Goal: Task Accomplishment & Management: Complete application form

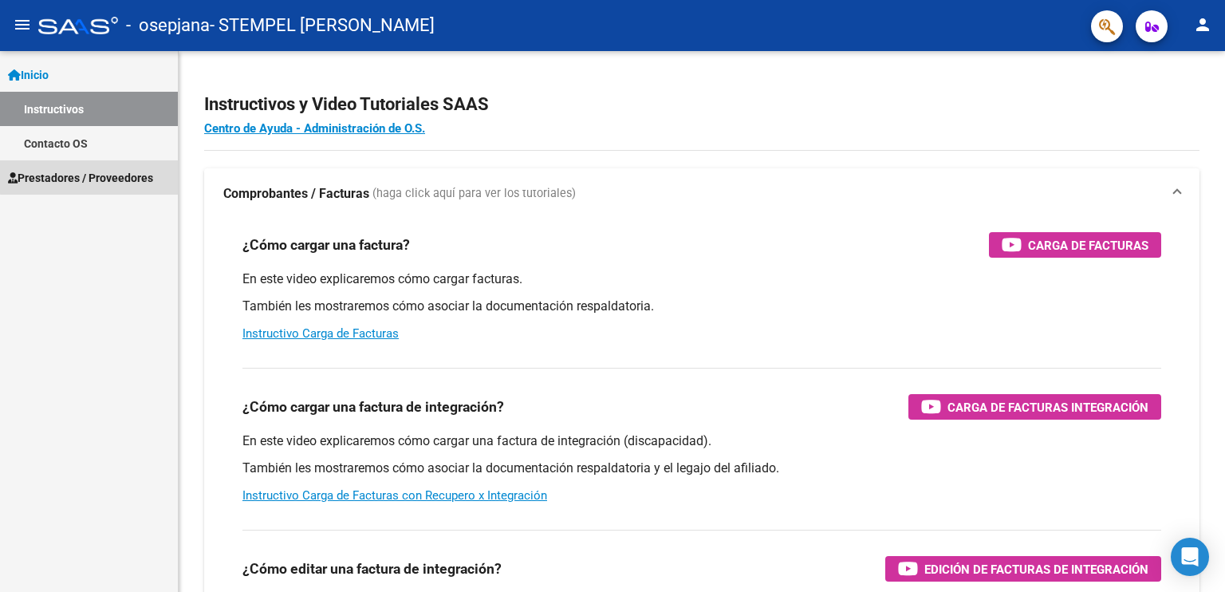
click at [104, 171] on span "Prestadores / Proveedores" at bounding box center [80, 178] width 145 height 18
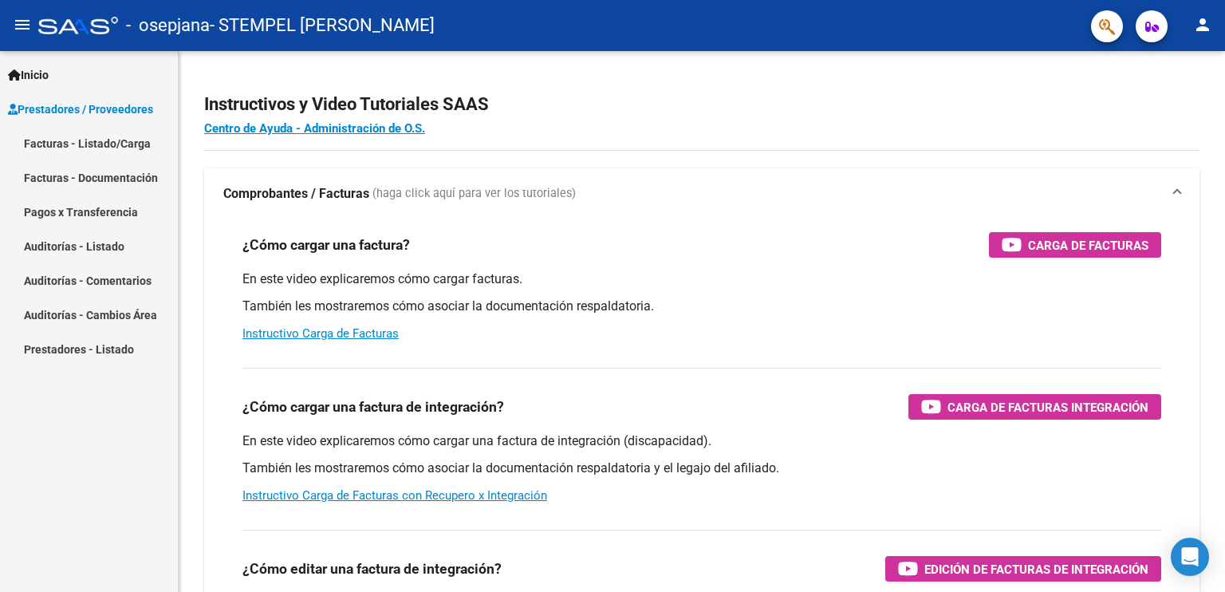
click at [123, 143] on link "Facturas - Listado/Carga" at bounding box center [89, 143] width 178 height 34
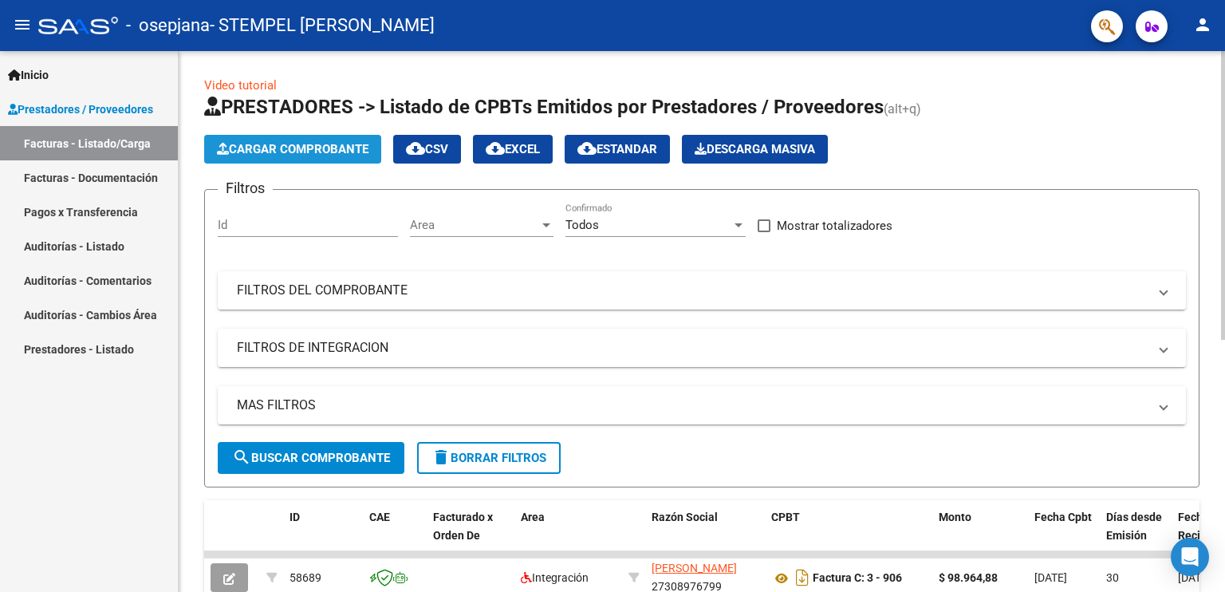
click at [279, 142] on span "Cargar Comprobante" at bounding box center [293, 149] width 152 height 14
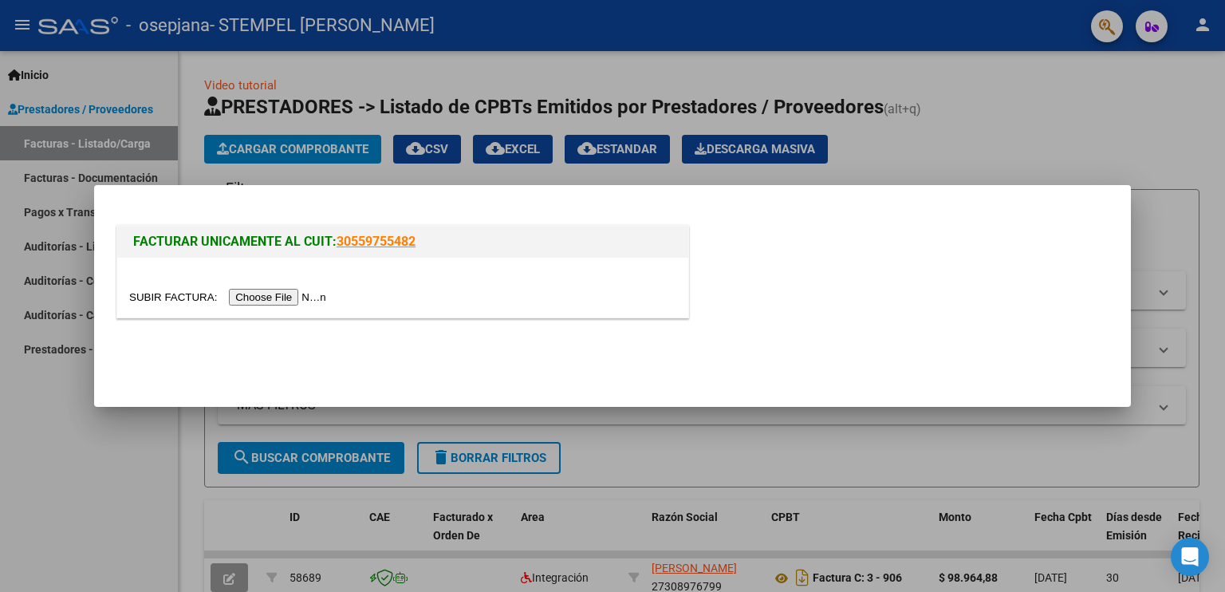
click at [282, 294] on input "file" at bounding box center [230, 297] width 202 height 17
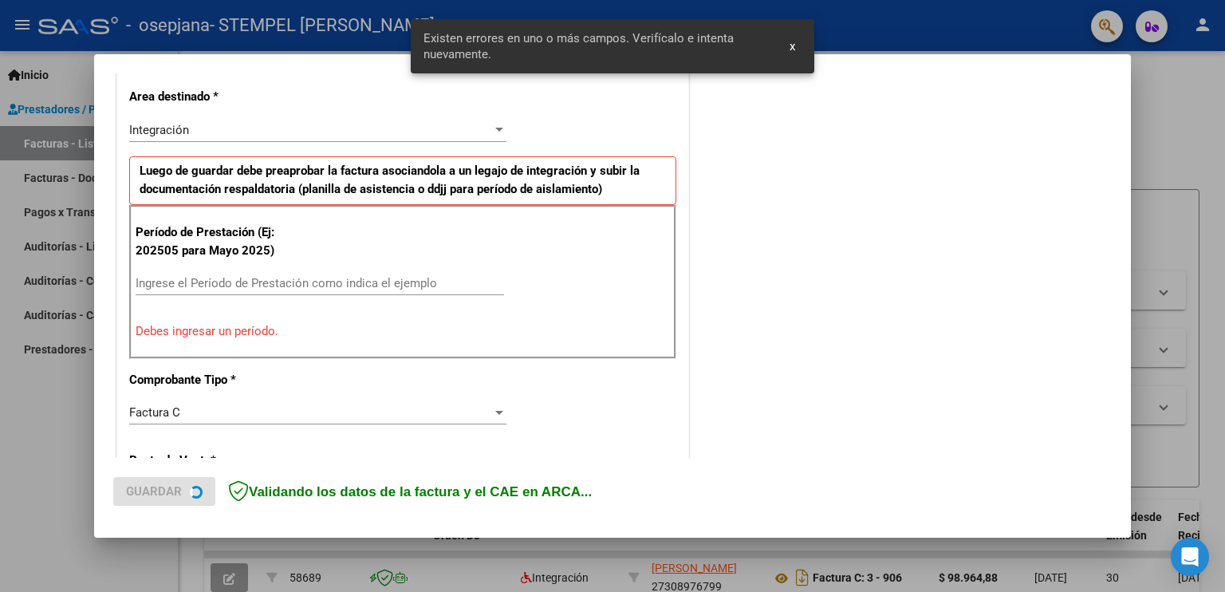
scroll to position [361, 0]
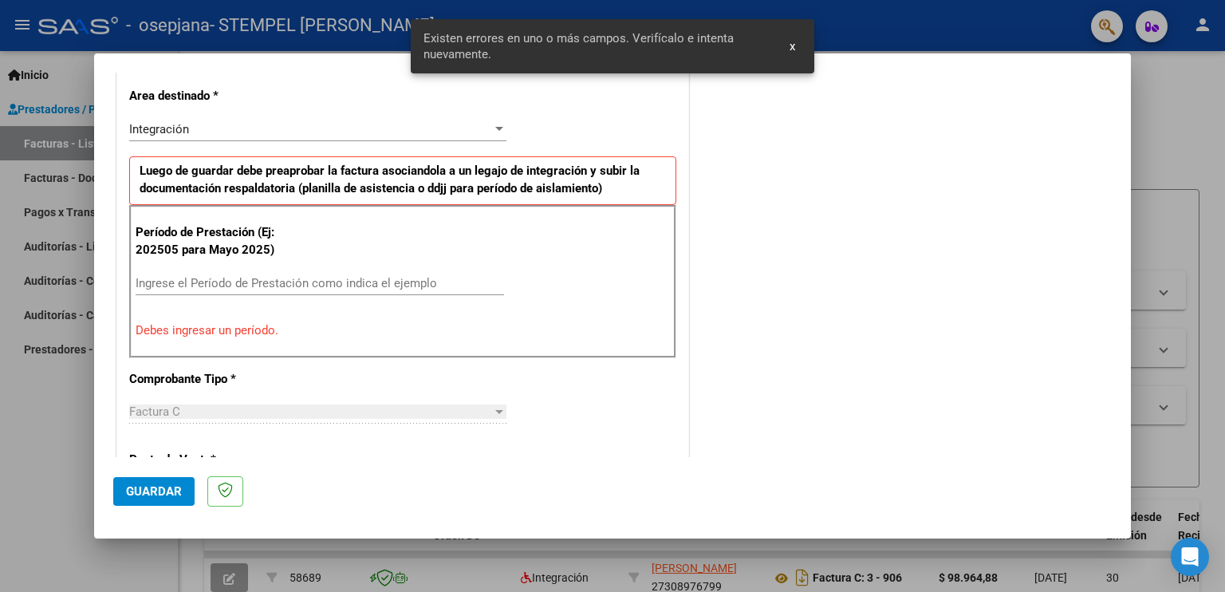
click at [376, 287] on input "Ingrese el Período de Prestación como indica el ejemplo" at bounding box center [320, 283] width 368 height 14
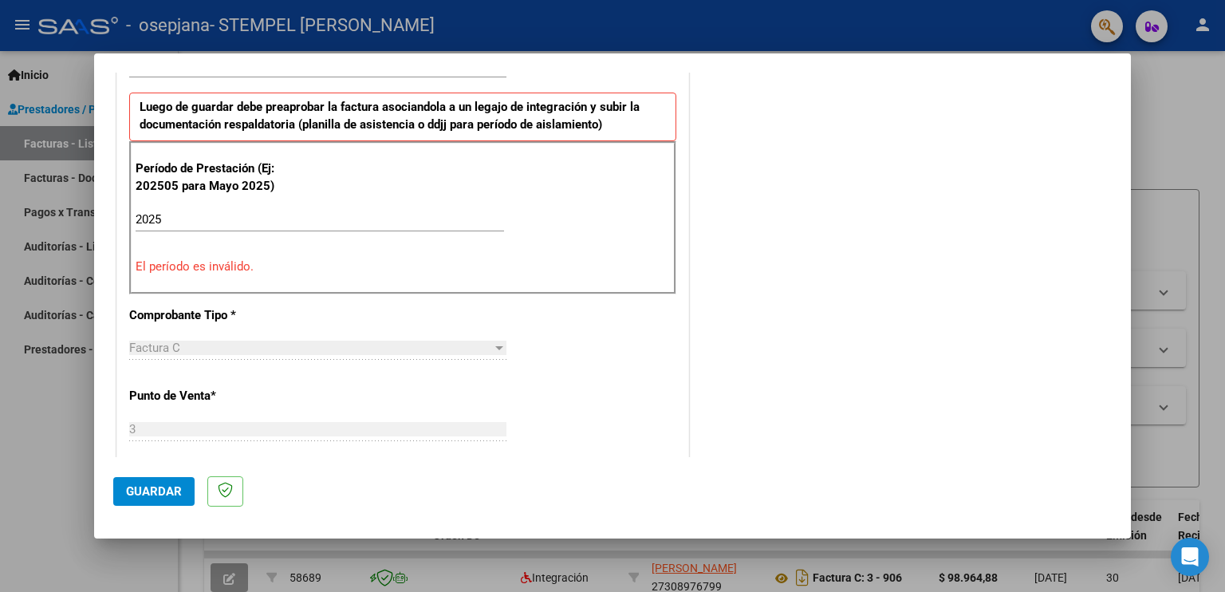
scroll to position [341, 0]
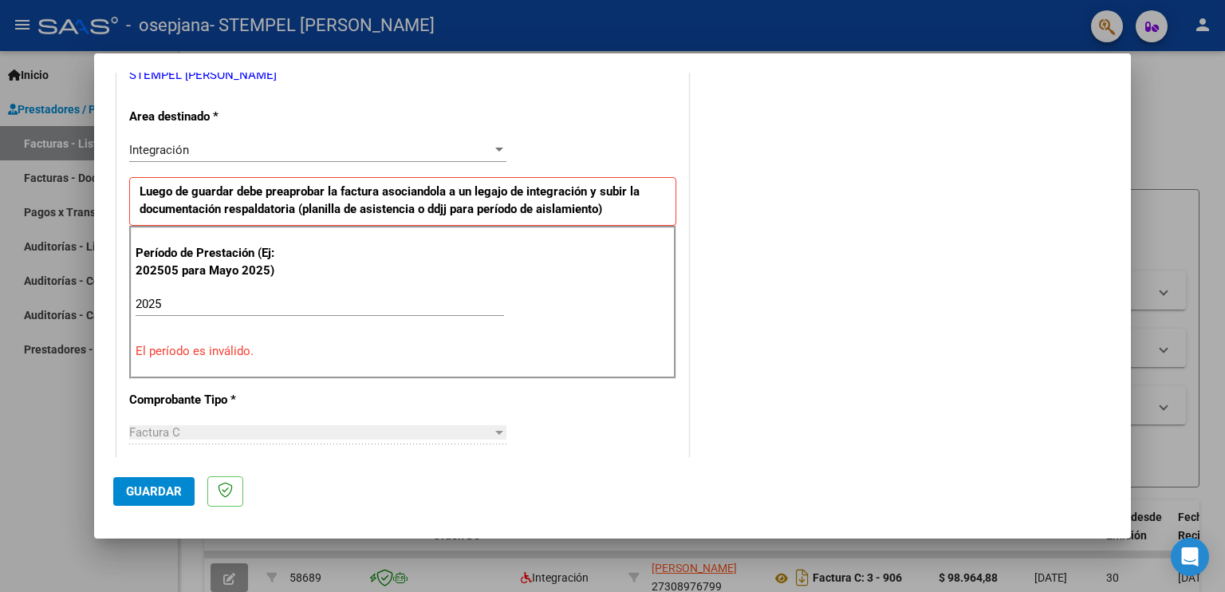
click at [335, 307] on input "2025" at bounding box center [320, 304] width 368 height 14
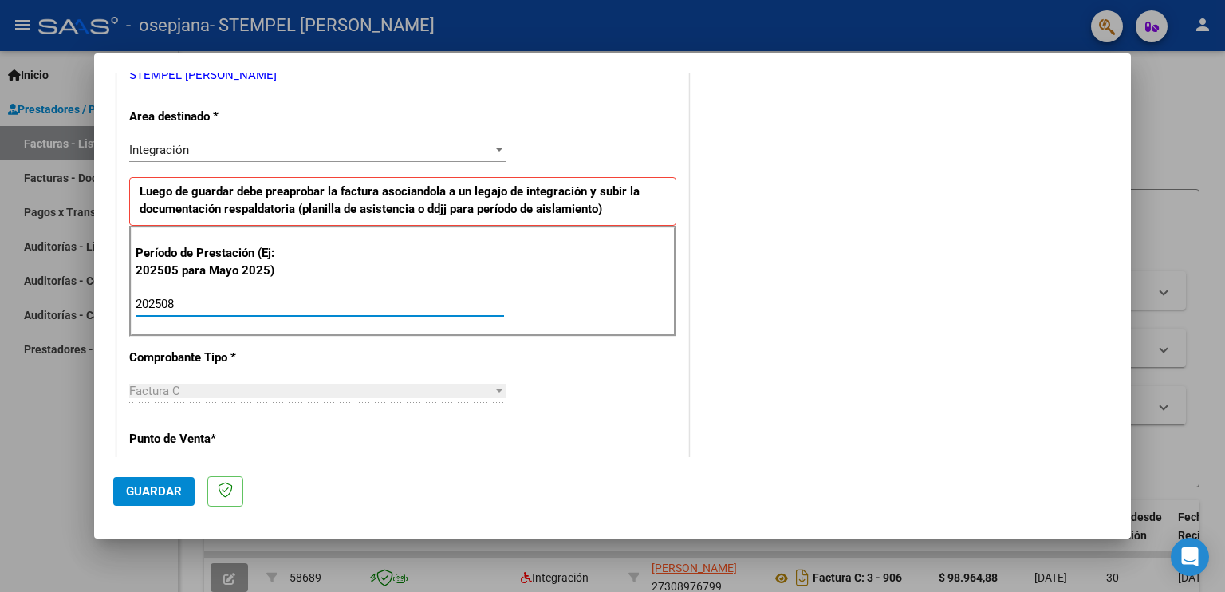
type input "202508"
click at [561, 305] on div "Período de Prestación (Ej: 202505 para Mayo 2025) 202508 Ingrese el Período de …" at bounding box center [402, 282] width 547 height 112
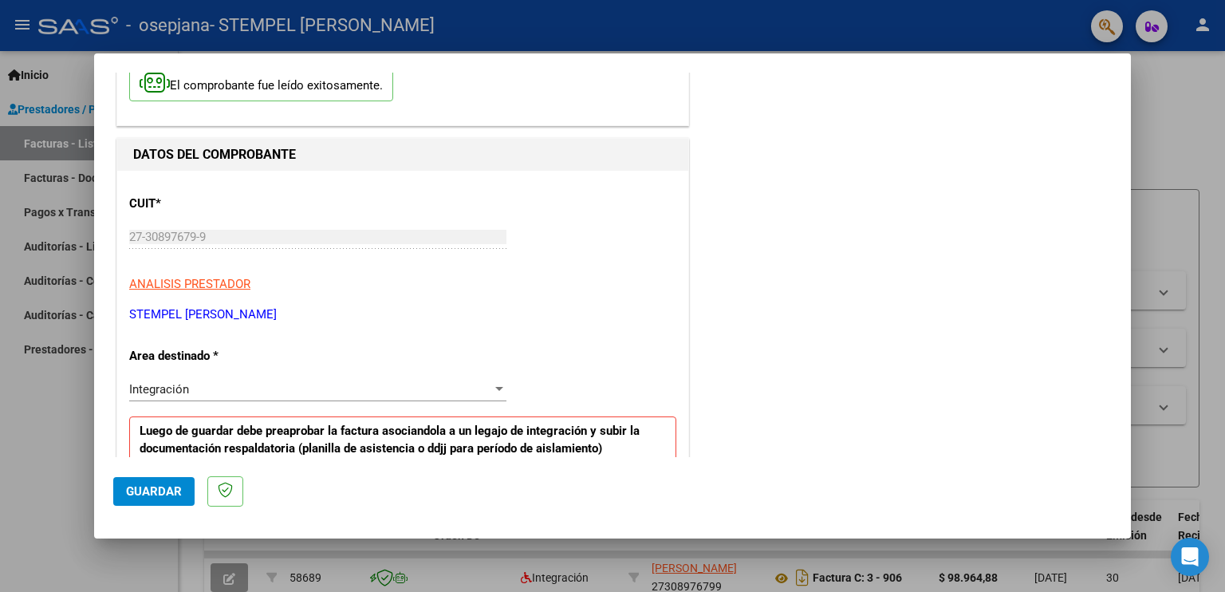
scroll to position [0, 0]
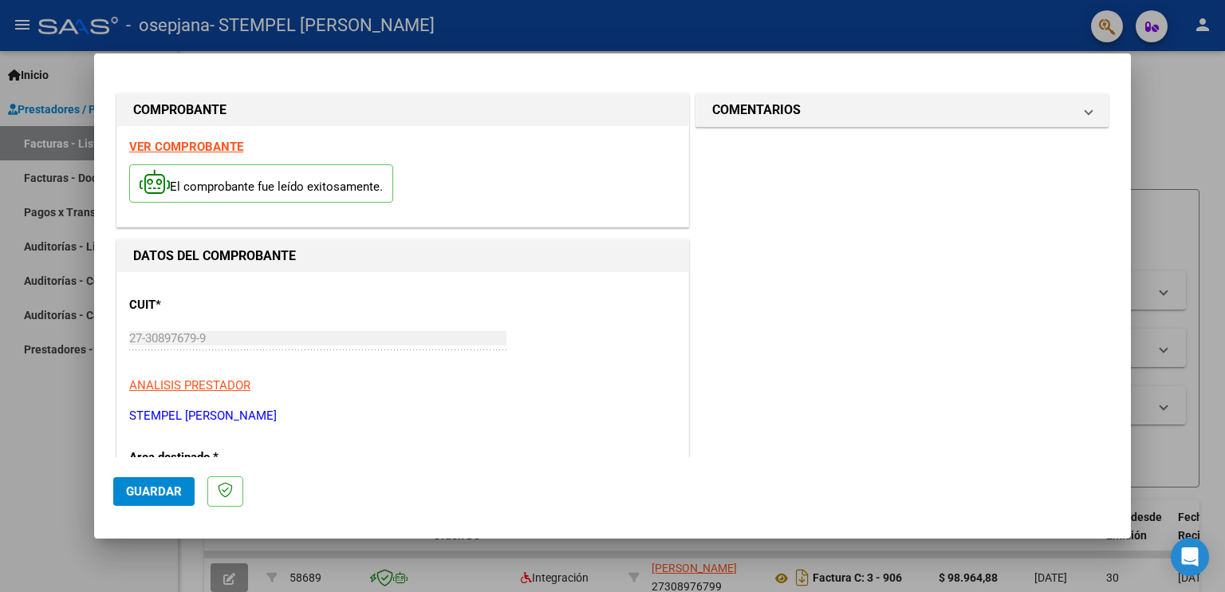
click at [1199, 259] on div at bounding box center [612, 296] width 1225 height 592
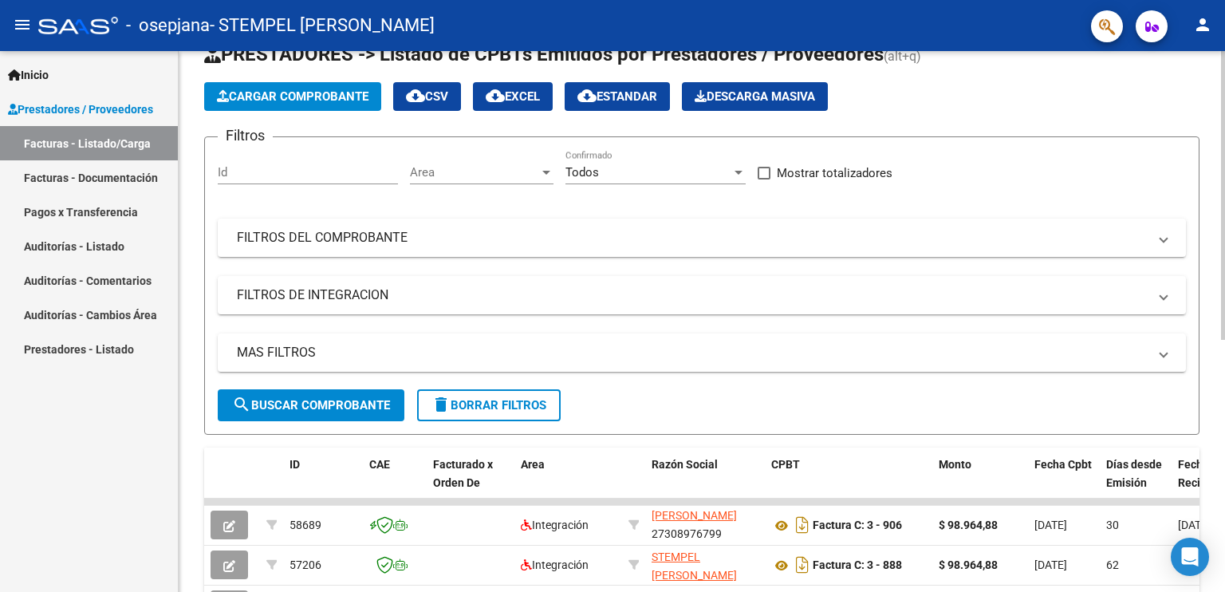
scroll to position [80, 0]
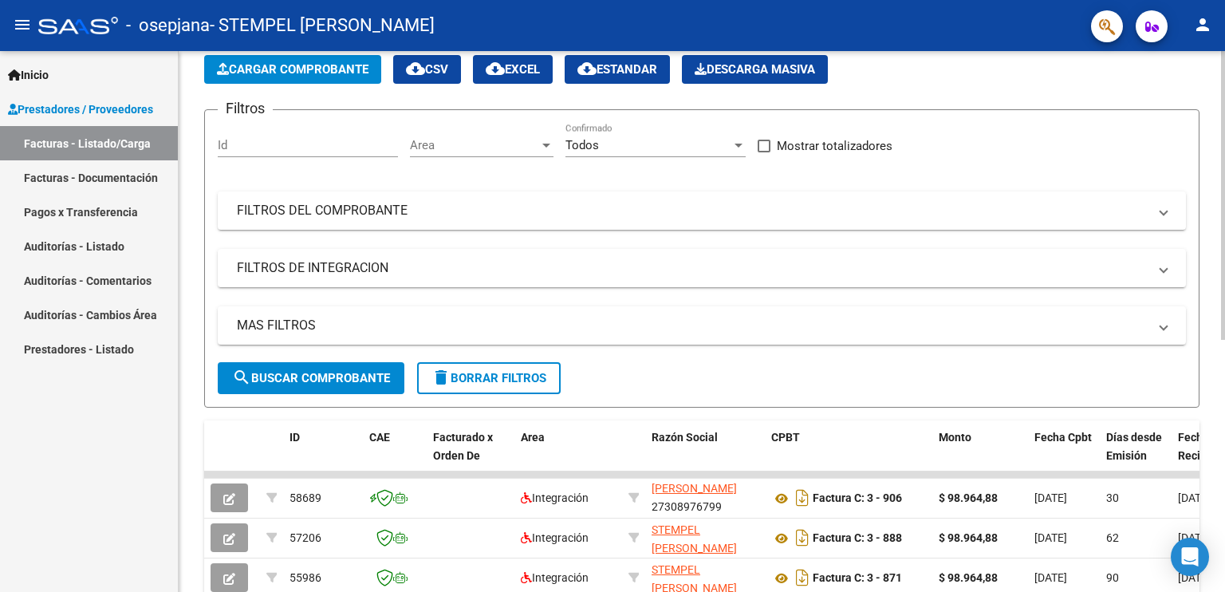
click at [363, 57] on button "Cargar Comprobante" at bounding box center [292, 69] width 177 height 29
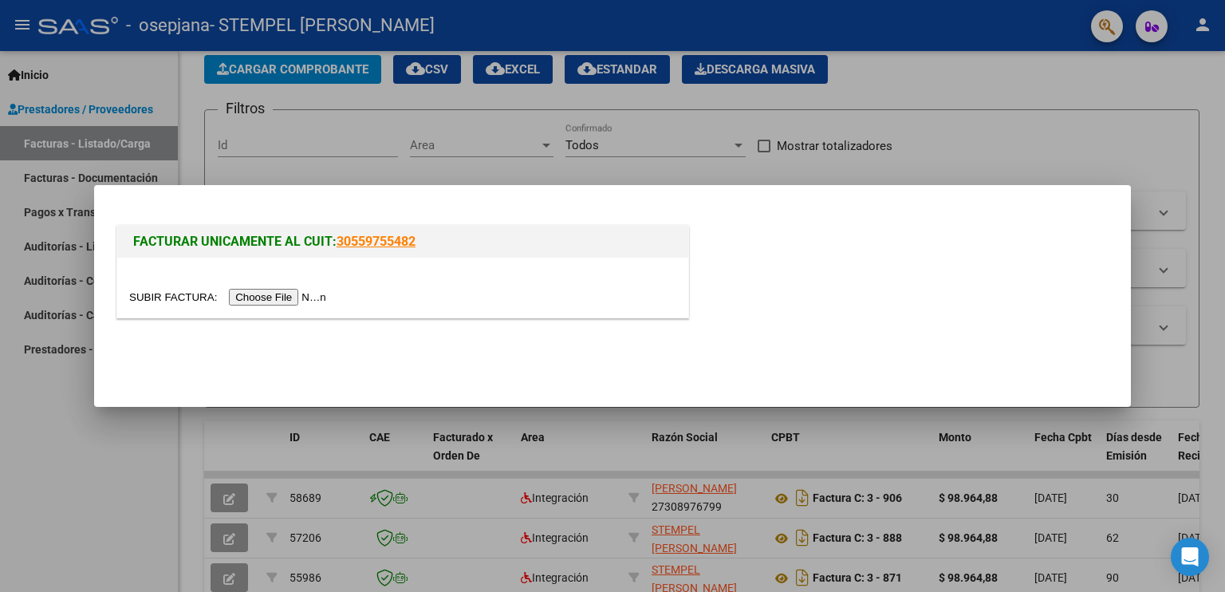
click at [320, 296] on input "file" at bounding box center [230, 297] width 202 height 17
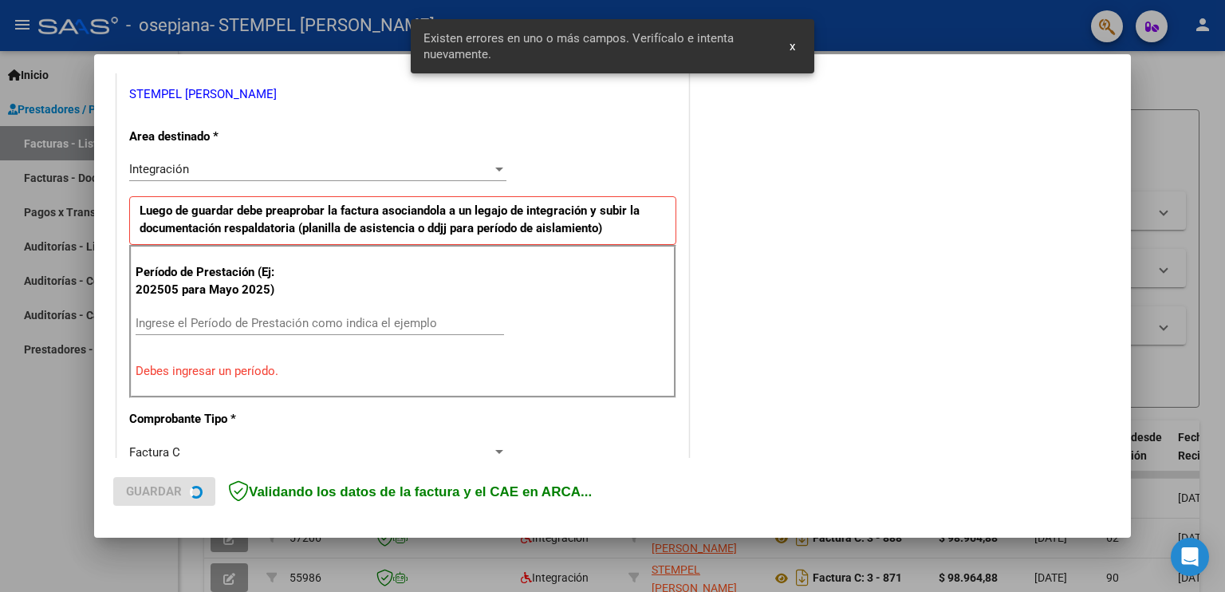
scroll to position [332, 0]
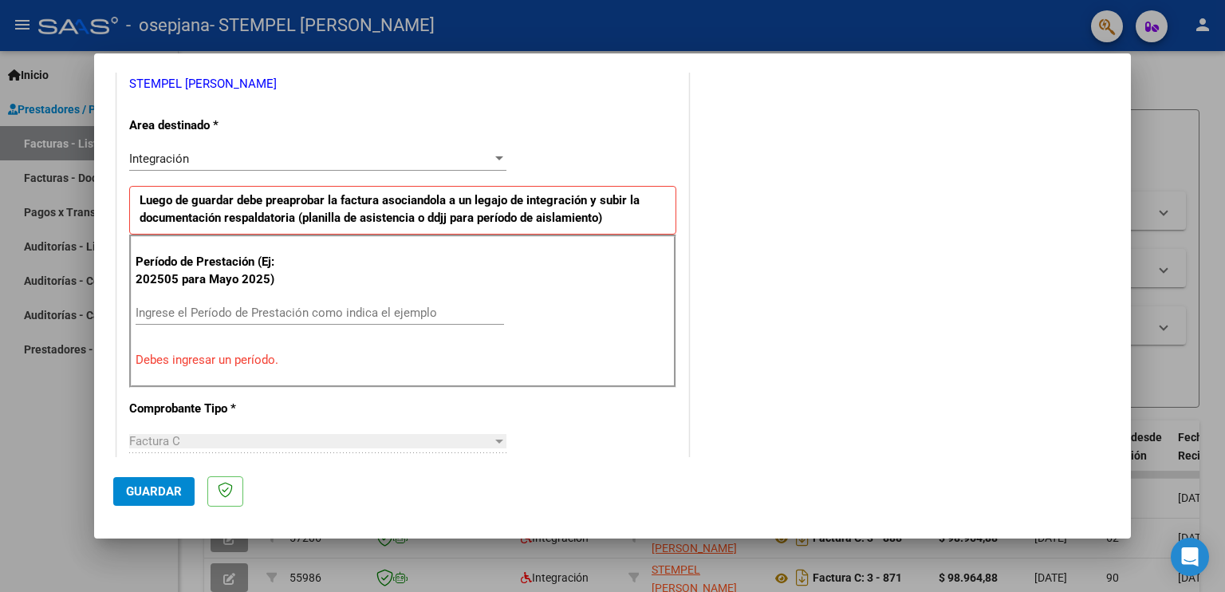
click at [328, 311] on input "Ingrese el Período de Prestación como indica el ejemplo" at bounding box center [320, 312] width 368 height 14
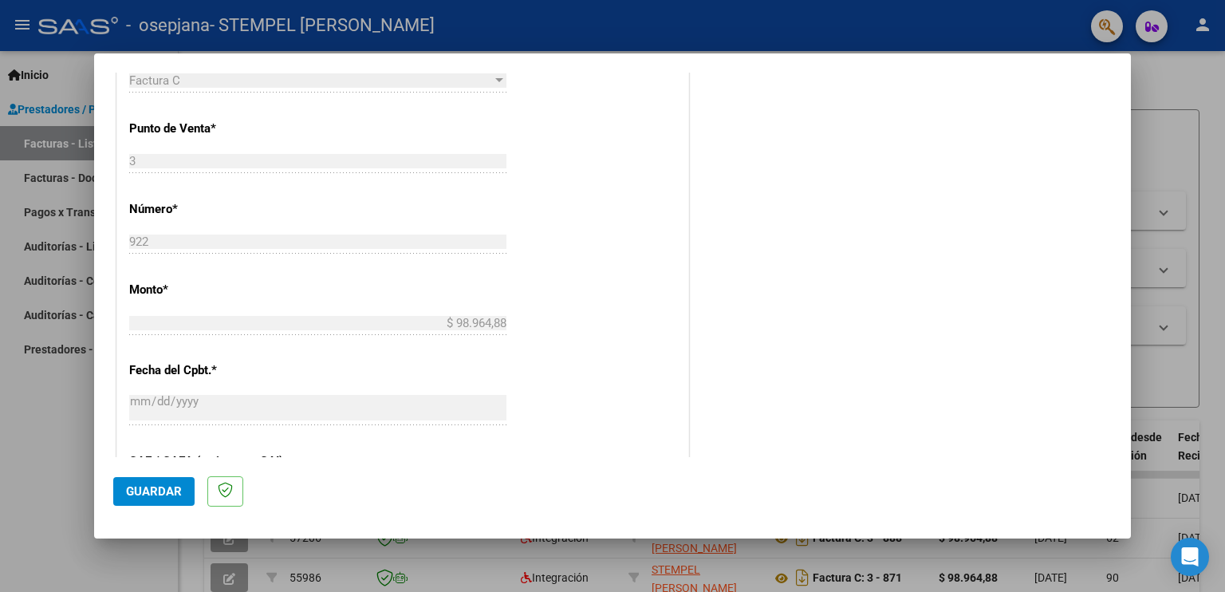
scroll to position [970, 0]
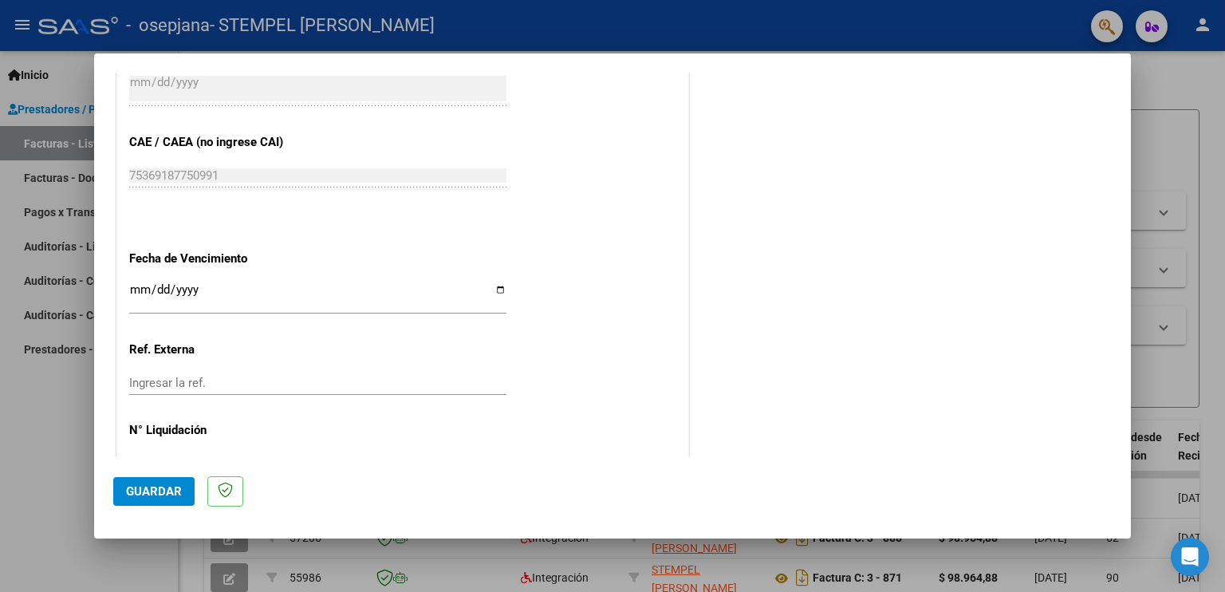
type input "202508"
click at [185, 492] on button "Guardar" at bounding box center [153, 491] width 81 height 29
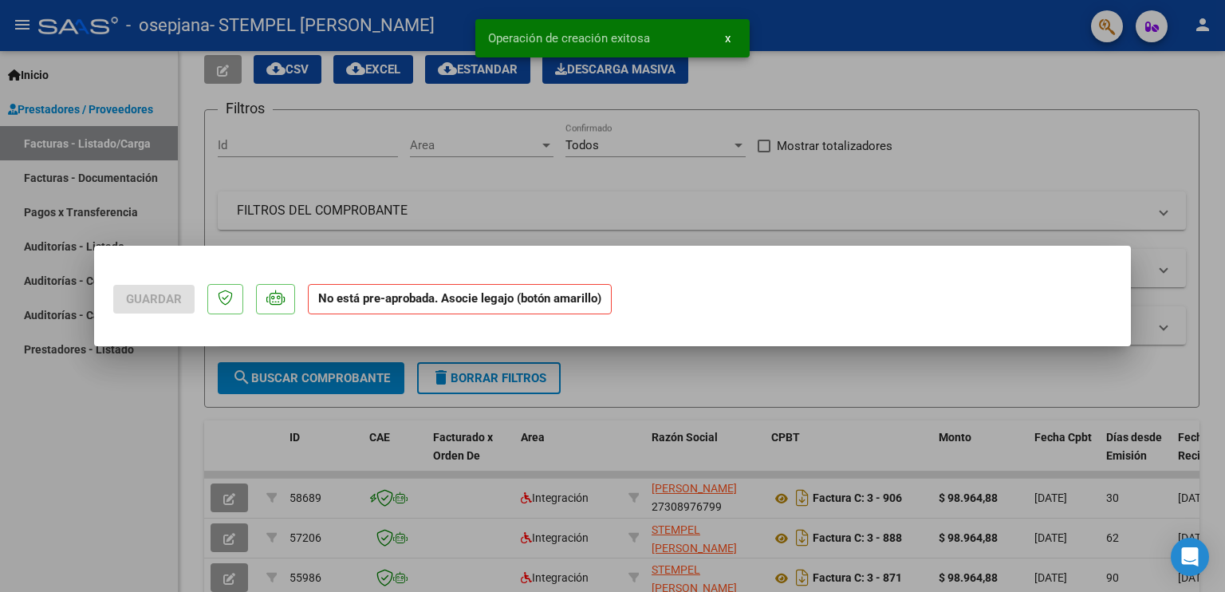
scroll to position [0, 0]
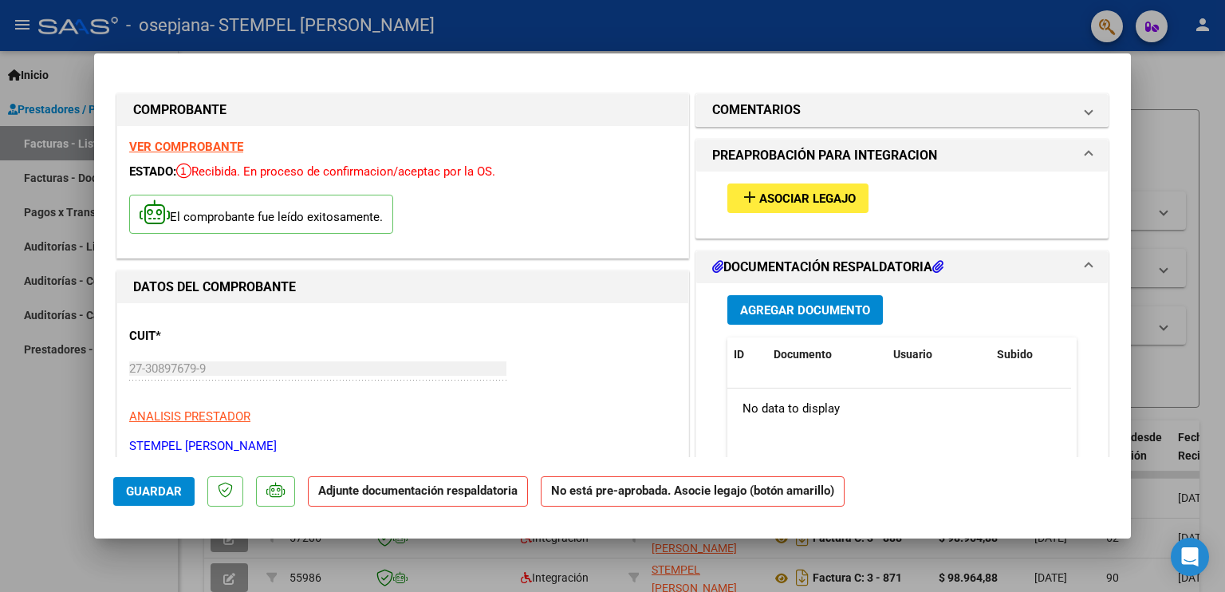
click at [186, 146] on strong "VER COMPROBANTE" at bounding box center [186, 147] width 114 height 14
click at [829, 195] on span "Asociar Legajo" at bounding box center [807, 198] width 96 height 14
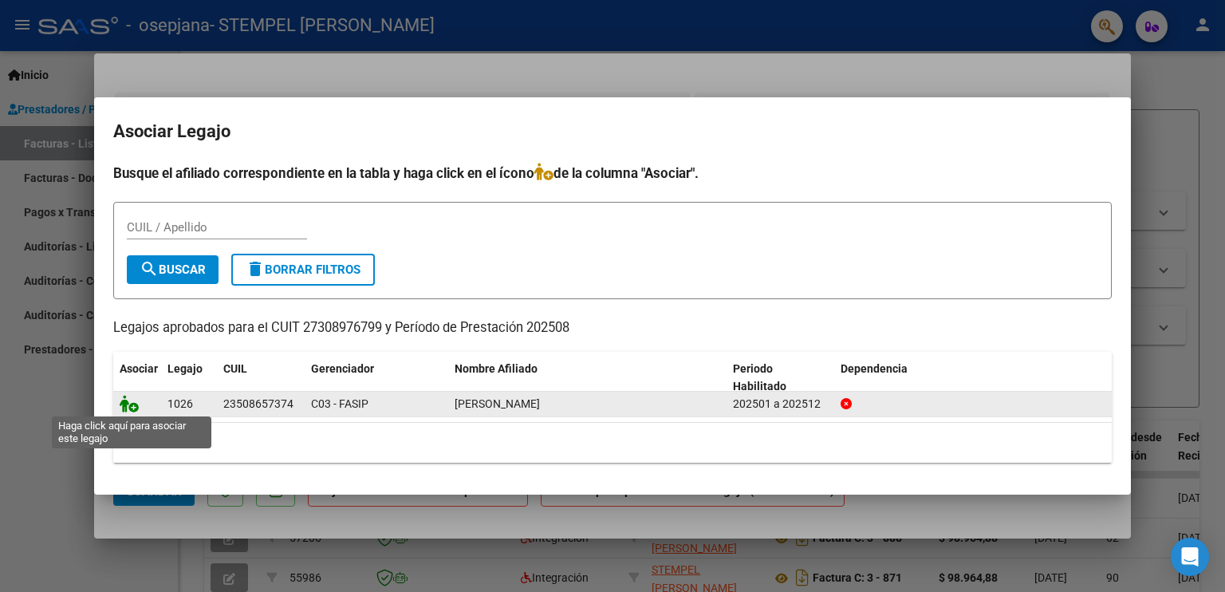
click at [120, 400] on icon at bounding box center [129, 404] width 19 height 18
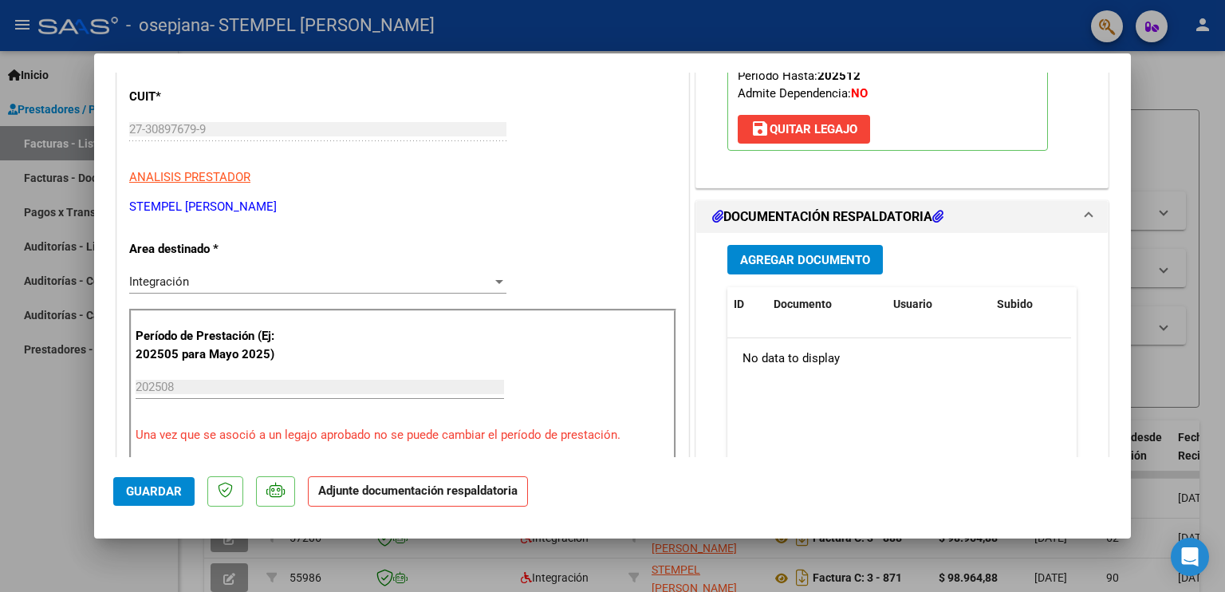
scroll to position [80, 0]
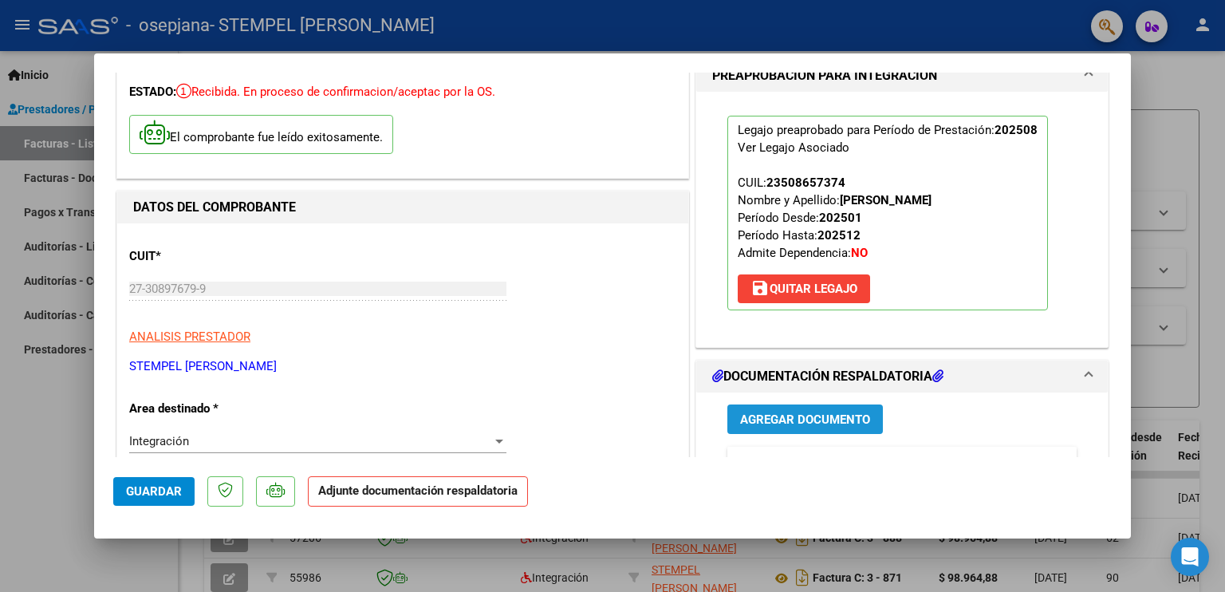
click at [829, 412] on span "Agregar Documento" at bounding box center [805, 419] width 130 height 14
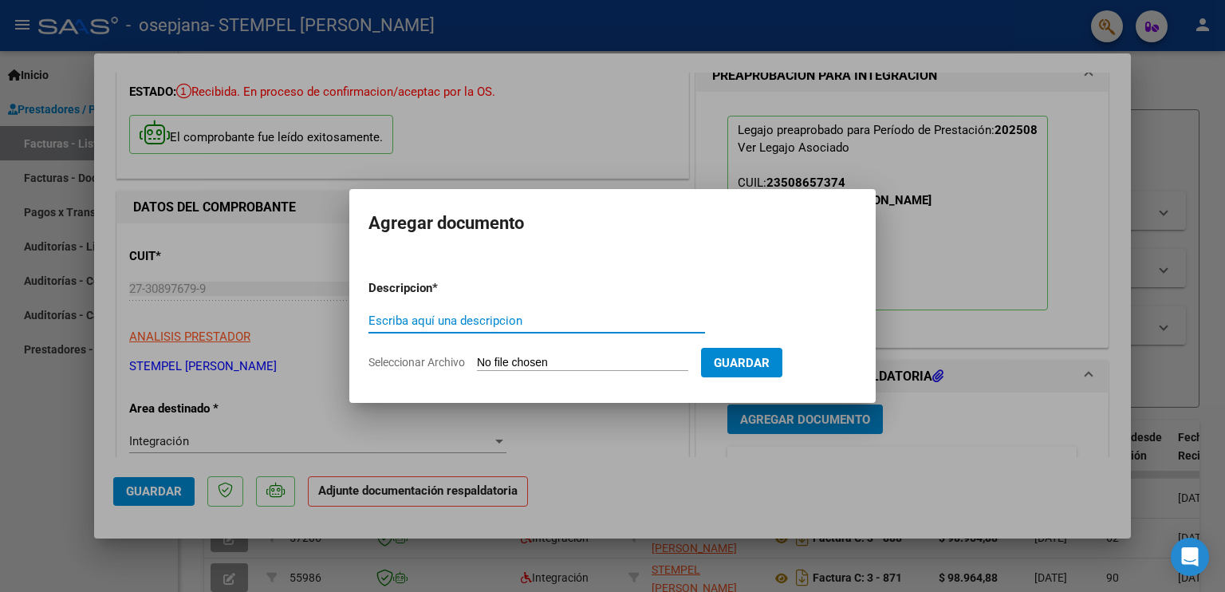
click at [574, 322] on input "Escriba aquí una descripcion" at bounding box center [536, 320] width 337 height 14
type input "Planilla de asistencia"
click at [438, 359] on span "Seleccionar Archivo" at bounding box center [416, 362] width 96 height 13
click at [477, 359] on input "Seleccionar Archivo" at bounding box center [582, 363] width 211 height 15
type input "C:\fakepath\[PERSON_NAME] (2).pdf"
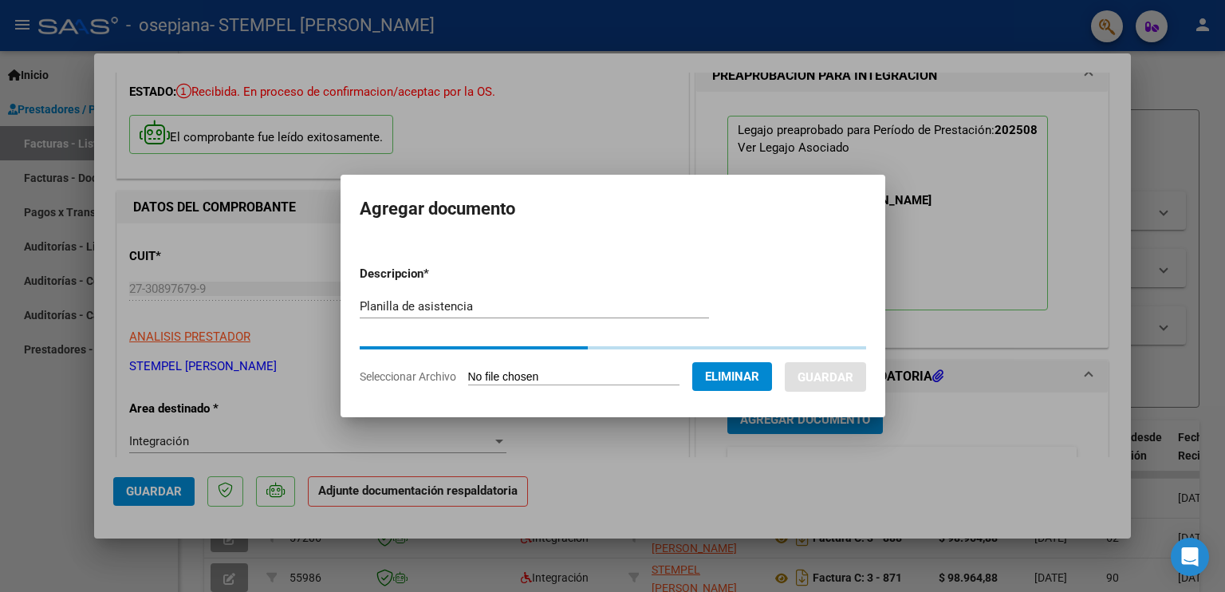
click at [772, 362] on button "Eliminar" at bounding box center [732, 376] width 80 height 29
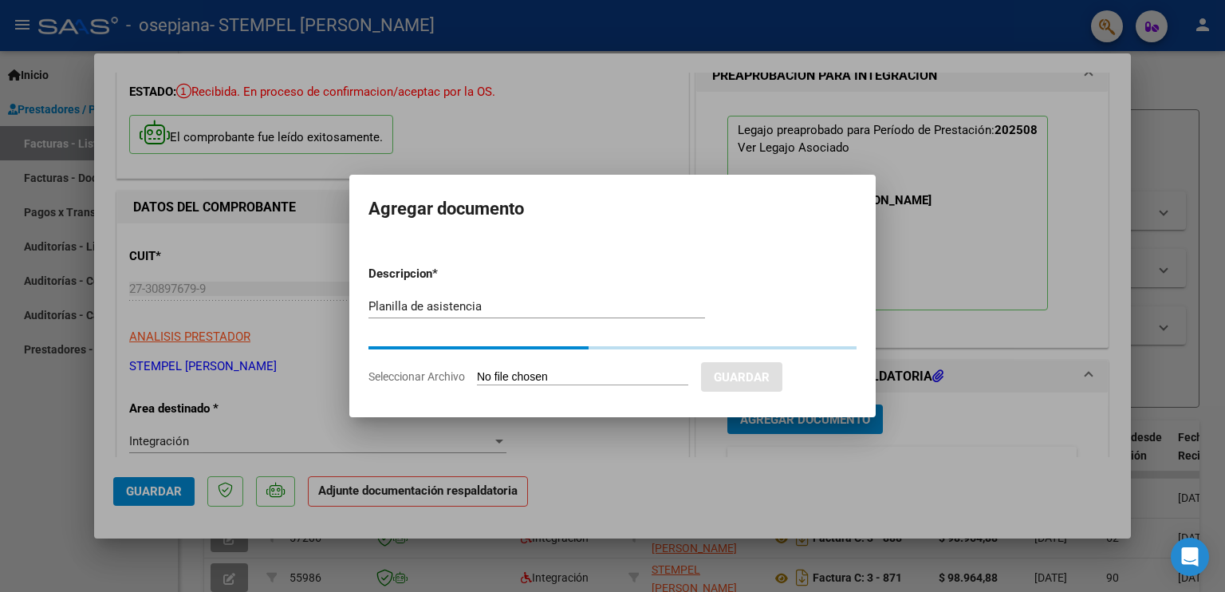
click at [418, 379] on span "Seleccionar Archivo" at bounding box center [416, 376] width 96 height 13
click at [429, 375] on span "Seleccionar Archivo" at bounding box center [416, 376] width 96 height 13
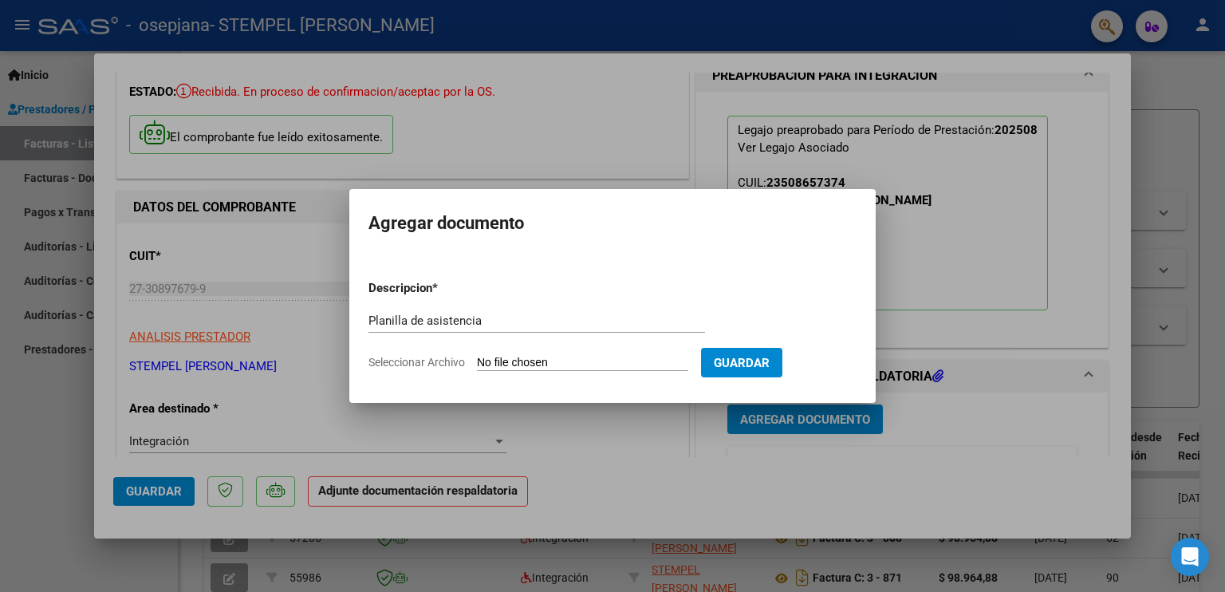
click at [402, 356] on span "Seleccionar Archivo" at bounding box center [416, 362] width 96 height 13
click at [477, 356] on input "Seleccionar Archivo" at bounding box center [582, 363] width 211 height 15
type input "C:\fakepath\[PERSON_NAME] (2).pdf"
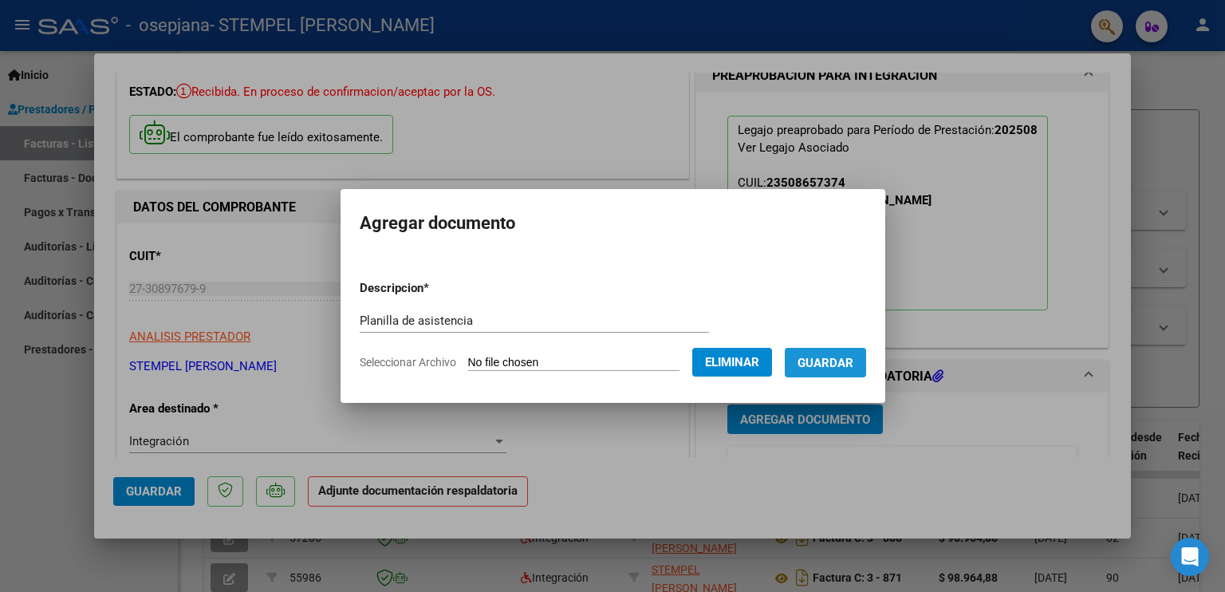
click at [846, 376] on button "Guardar" at bounding box center [825, 363] width 81 height 30
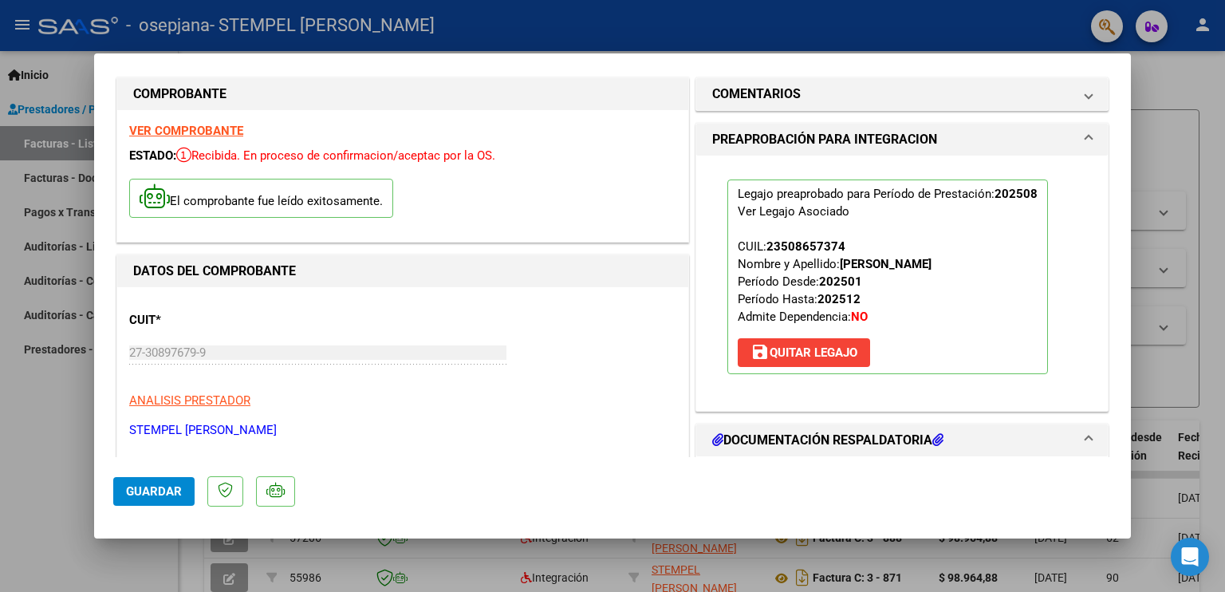
scroll to position [0, 0]
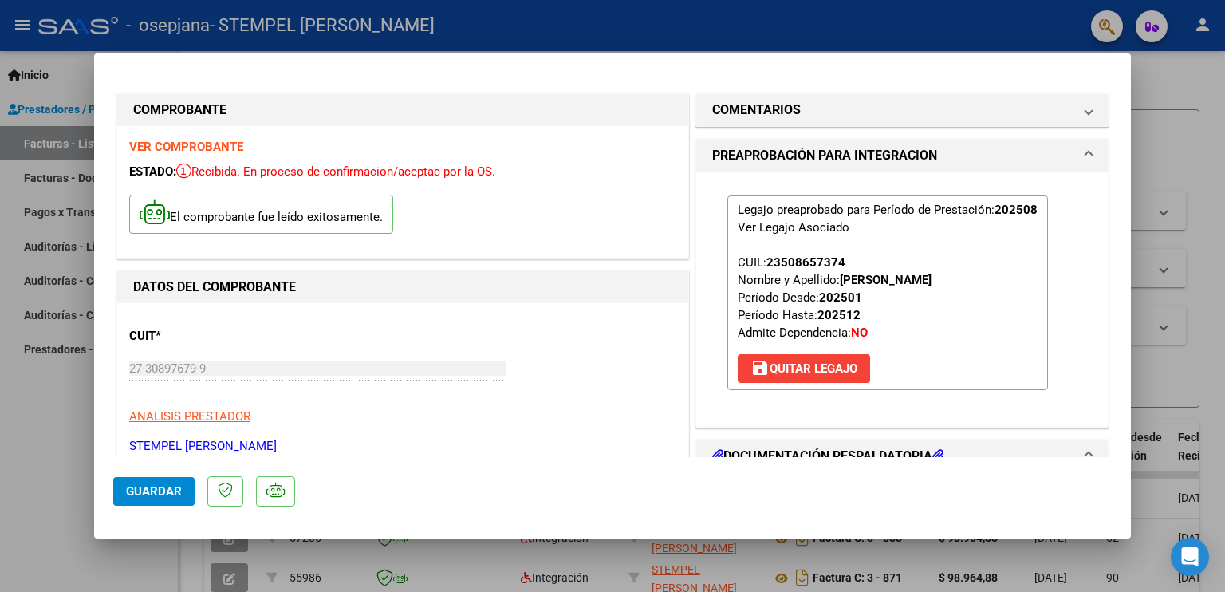
click at [183, 494] on button "Guardar" at bounding box center [153, 491] width 81 height 29
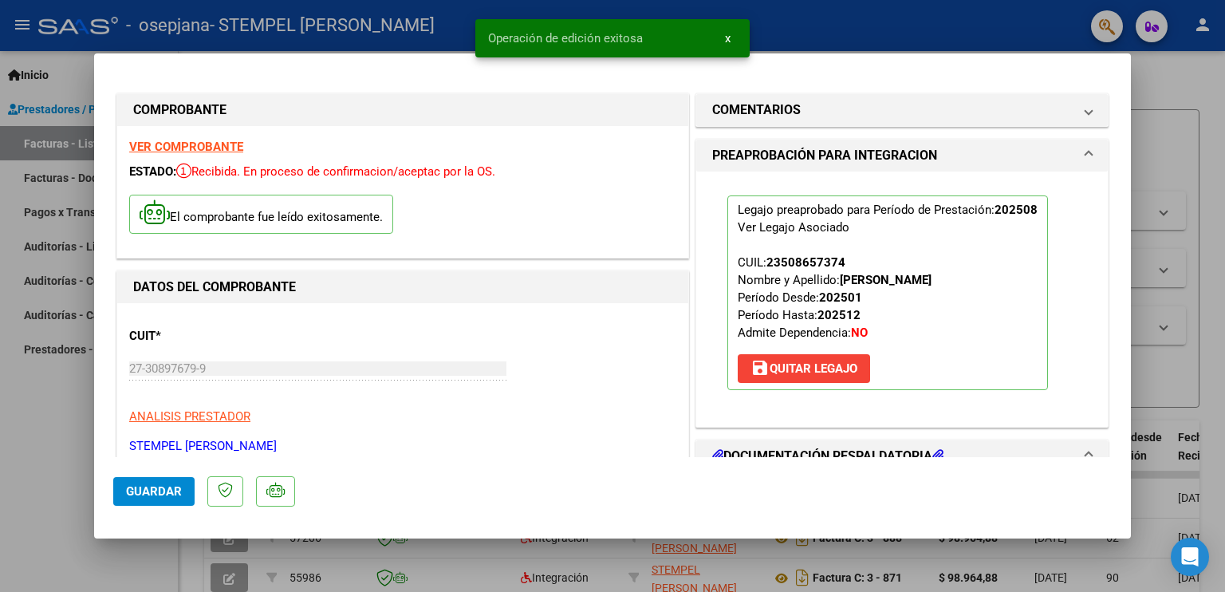
click at [163, 494] on span "Guardar" at bounding box center [154, 491] width 56 height 14
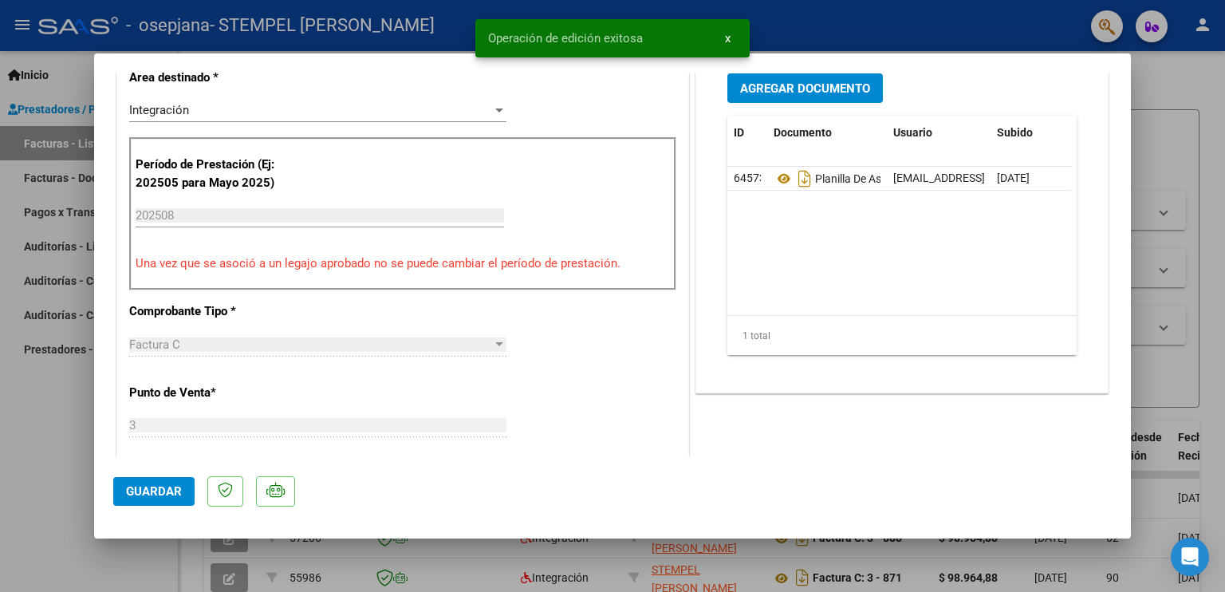
scroll to position [403, 0]
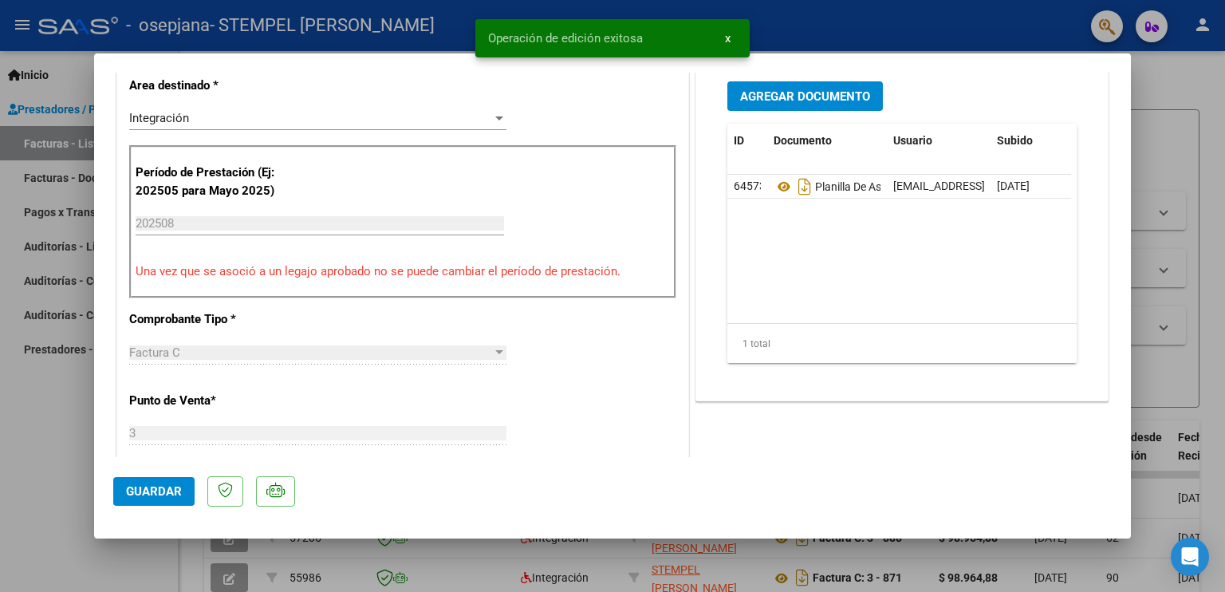
click at [1163, 289] on div at bounding box center [612, 296] width 1225 height 592
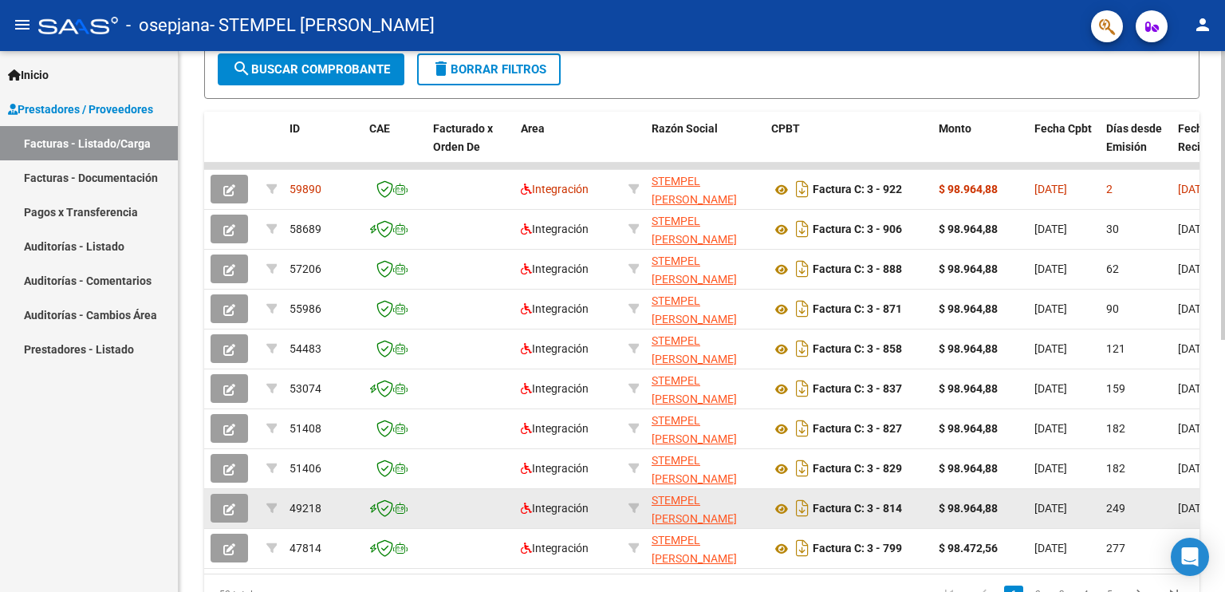
scroll to position [232, 0]
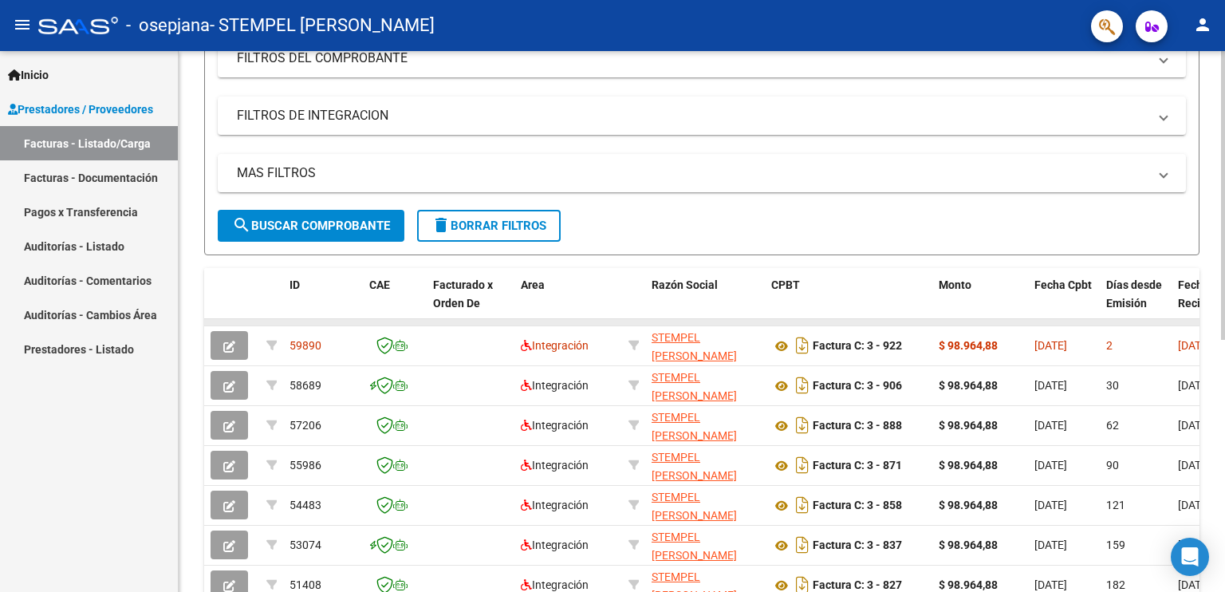
drag, startPoint x: 493, startPoint y: 318, endPoint x: 545, endPoint y: 318, distance: 52.6
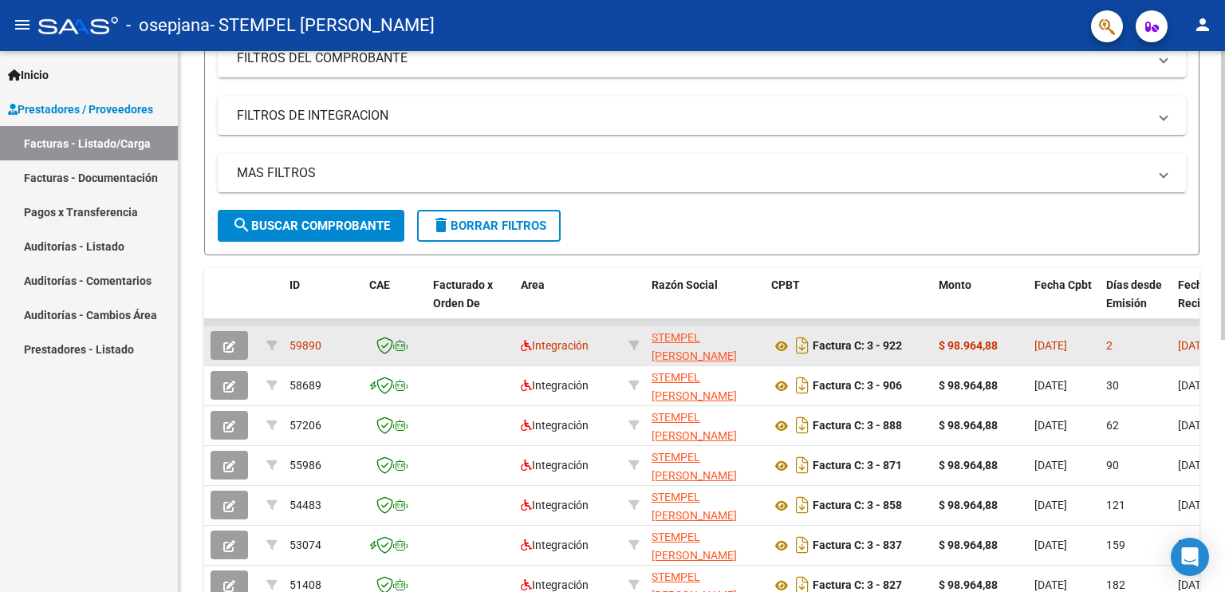
drag, startPoint x: 568, startPoint y: 318, endPoint x: 628, endPoint y: 325, distance: 60.9
click at [628, 325] on datatable-scroller "59890 Integración STEMPEL [PERSON_NAME] 27308976799 Factura C: 3 - 922 $ 98.964…" at bounding box center [701, 522] width 995 height 406
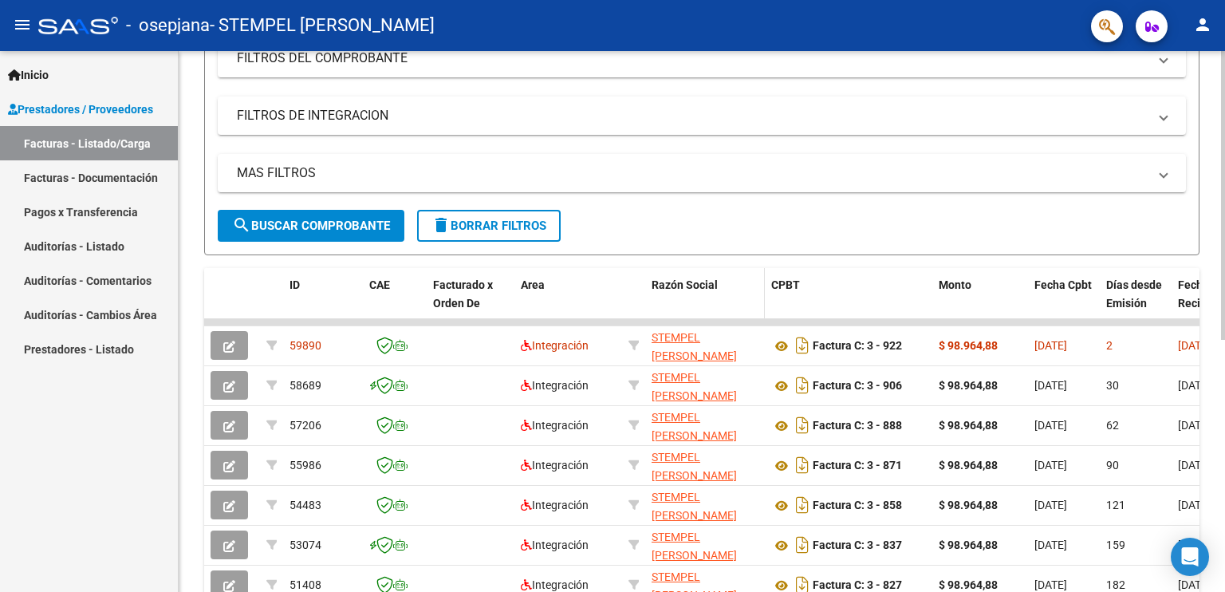
drag, startPoint x: 641, startPoint y: 318, endPoint x: 670, endPoint y: 315, distance: 28.9
click at [669, 315] on div "ID CAE Facturado x Orden De Area Razón Social CPBT Monto Fecha Cpbt Días desde …" at bounding box center [701, 519] width 995 height 502
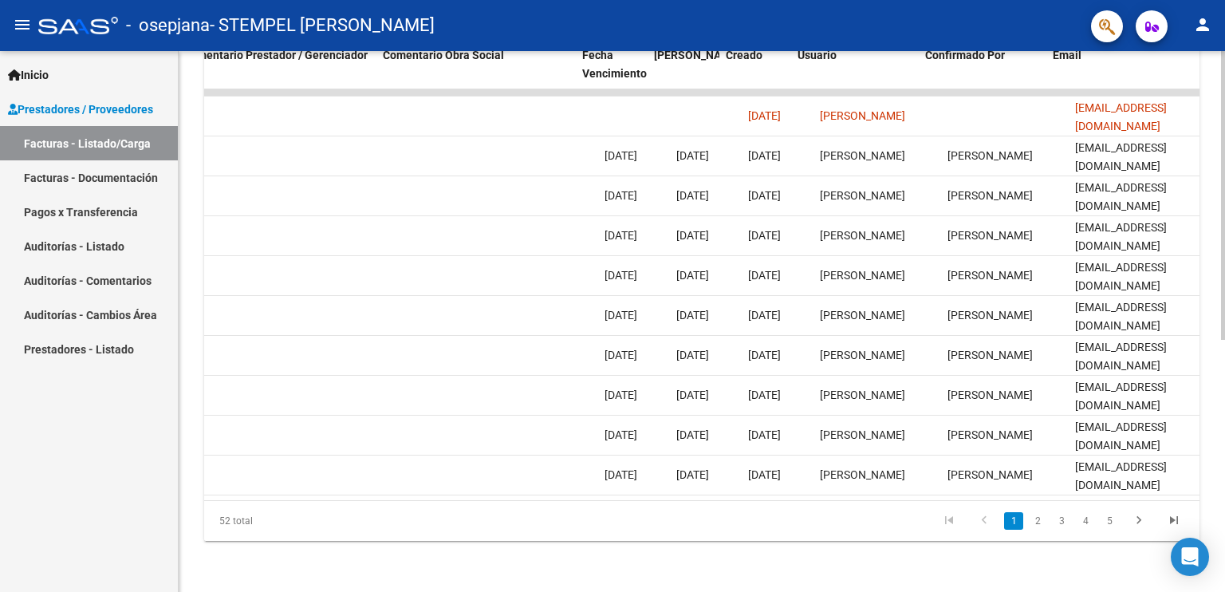
scroll to position [0, 2367]
